Goal: Navigation & Orientation: Find specific page/section

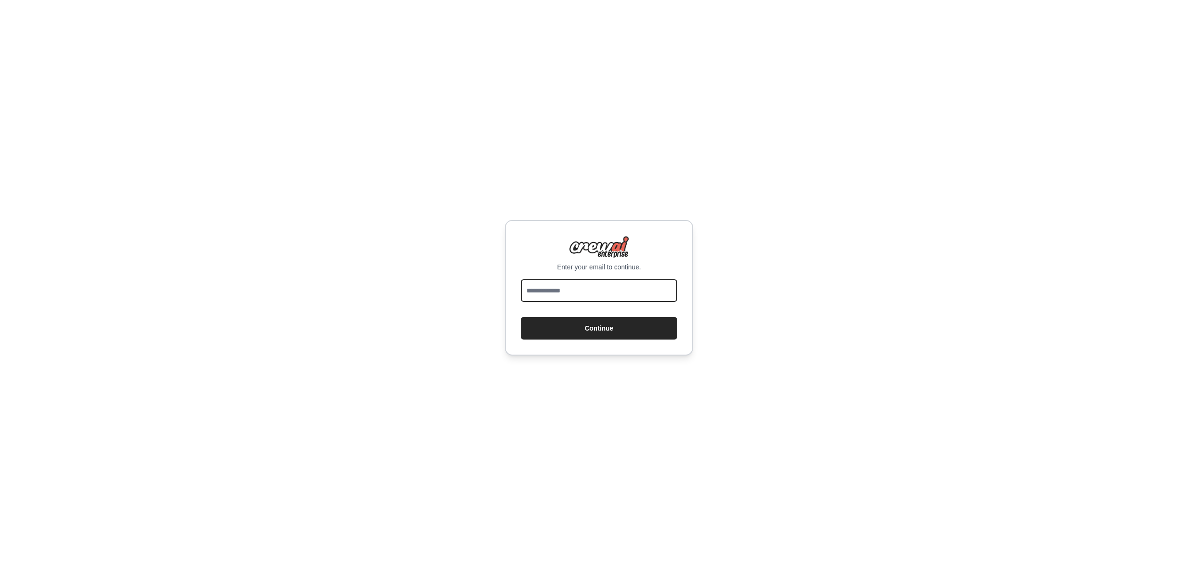
click at [558, 291] on input "email" at bounding box center [599, 290] width 156 height 23
type input "**********"
click at [521, 317] on button "Continue" at bounding box center [599, 328] width 156 height 23
click at [595, 326] on button "Continue" at bounding box center [599, 328] width 156 height 23
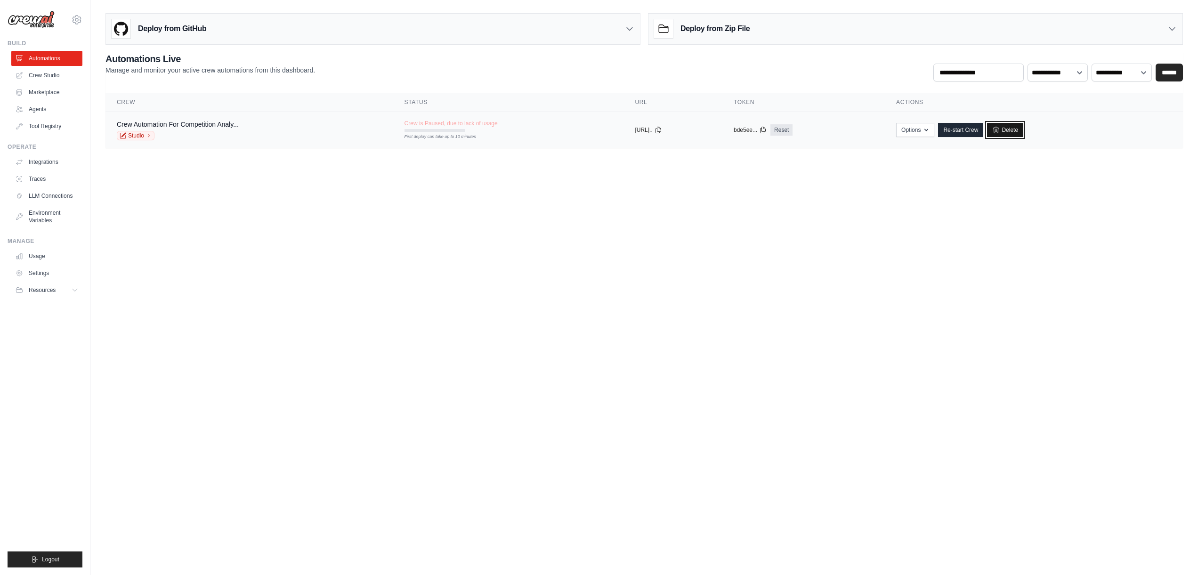
click at [1023, 130] on link "Delete" at bounding box center [1005, 130] width 36 height 14
click at [1015, 131] on link "Delete" at bounding box center [1005, 130] width 36 height 14
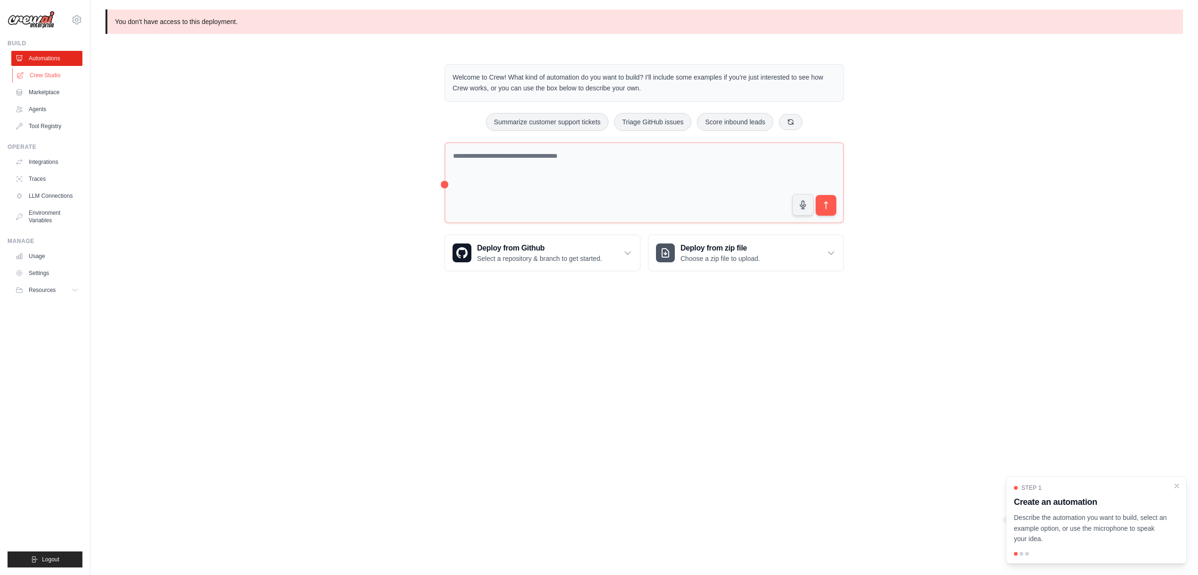
click at [28, 77] on link "Crew Studio" at bounding box center [47, 75] width 71 height 15
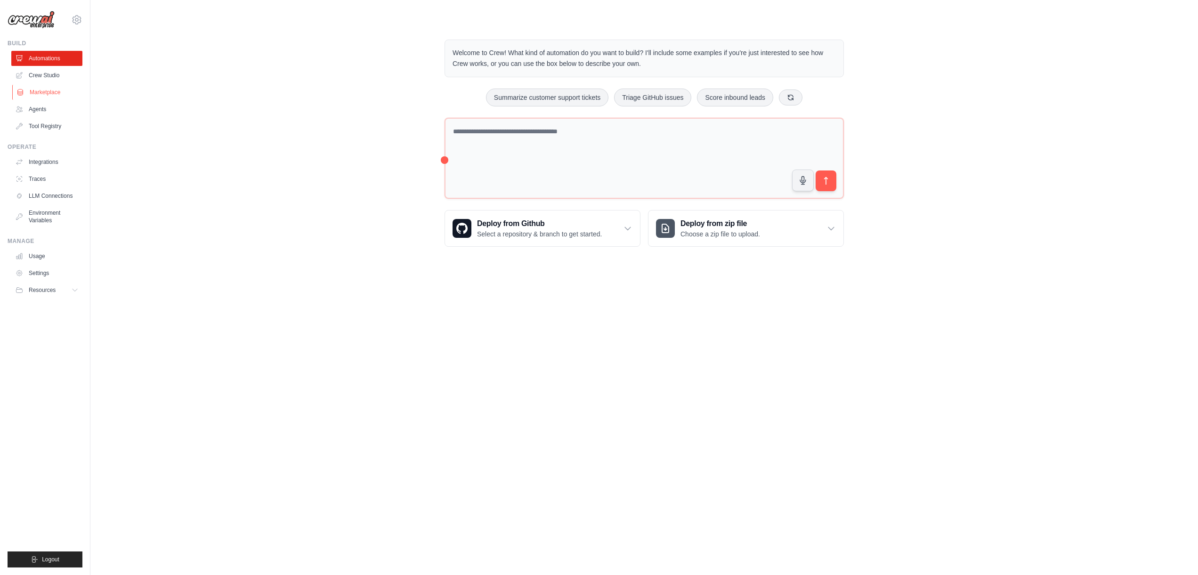
click at [33, 92] on link "Marketplace" at bounding box center [47, 92] width 71 height 15
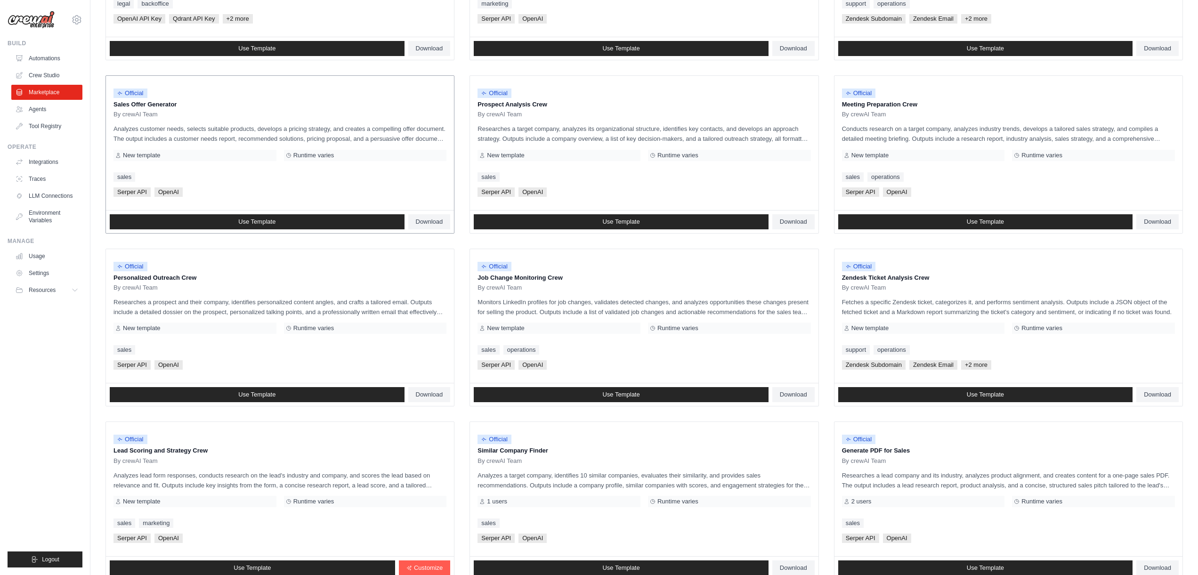
scroll to position [298, 0]
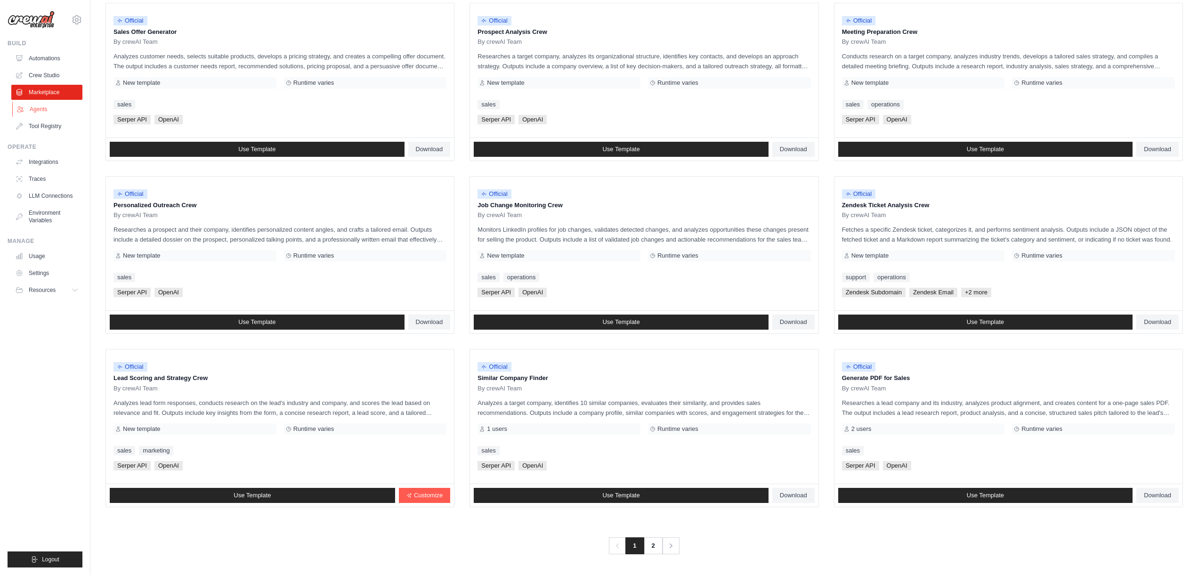
click at [36, 110] on link "Agents" at bounding box center [47, 109] width 71 height 15
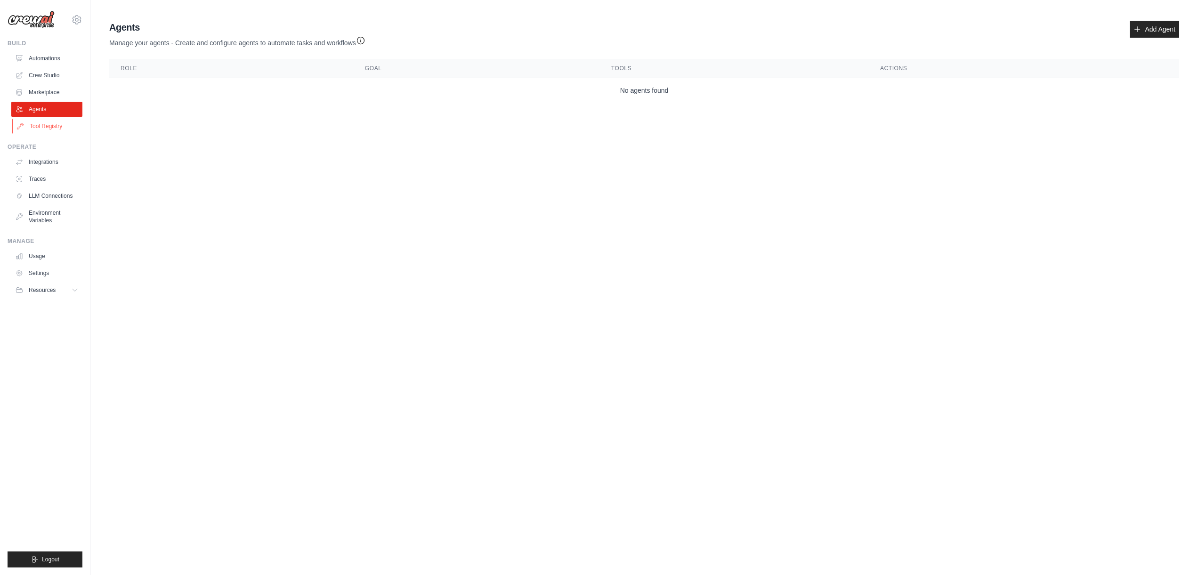
click at [40, 130] on link "Tool Registry" at bounding box center [47, 126] width 71 height 15
